Goal: Task Accomplishment & Management: Complete application form

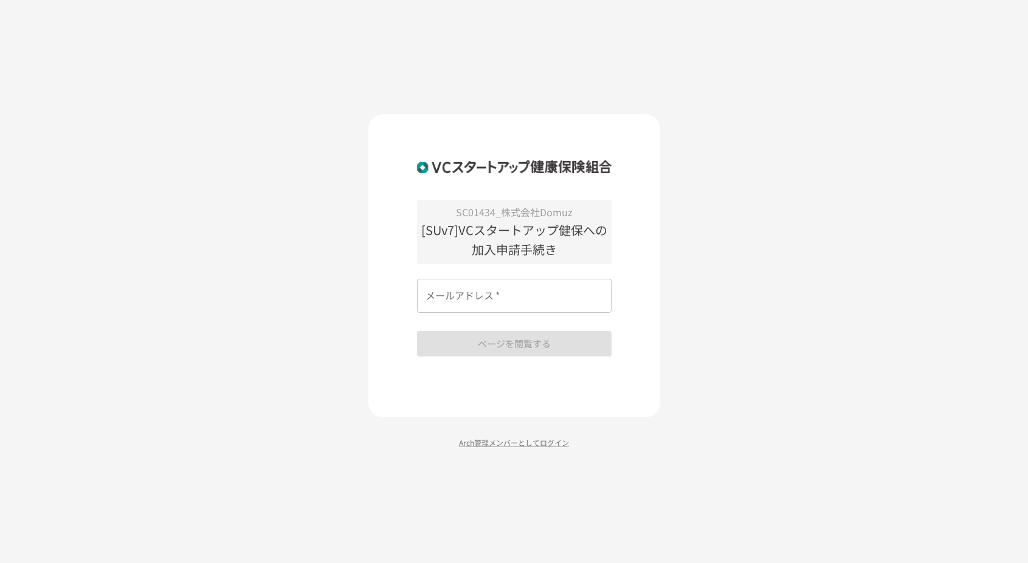
click at [503, 297] on input "メールアドレス   *" at bounding box center [514, 296] width 194 height 34
type input "**********"
click at [514, 342] on button "ページを閲覧する" at bounding box center [514, 344] width 194 height 26
